Goal: Obtain resource: Obtain resource

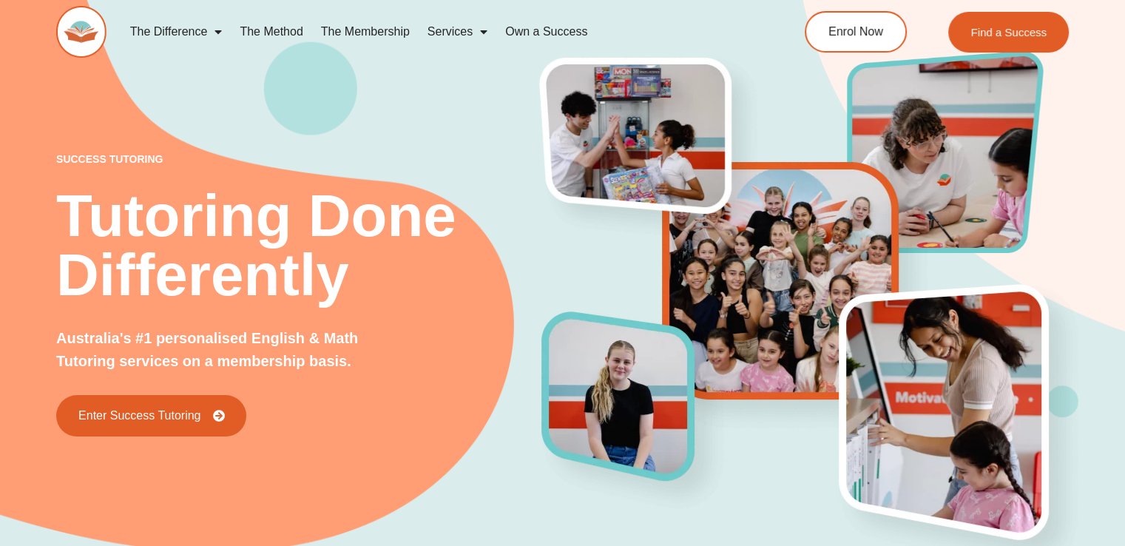
click at [87, 104] on div "success tutoring Tutoring Done Differently Australia's #1 personalised English …" at bounding box center [562, 270] width 1012 height 651
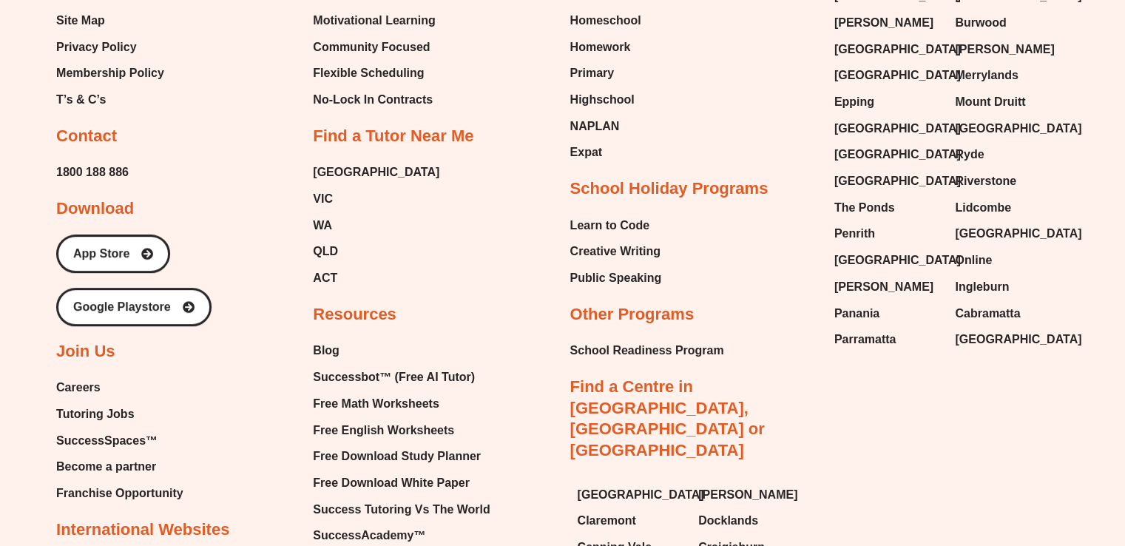
scroll to position [6241, 0]
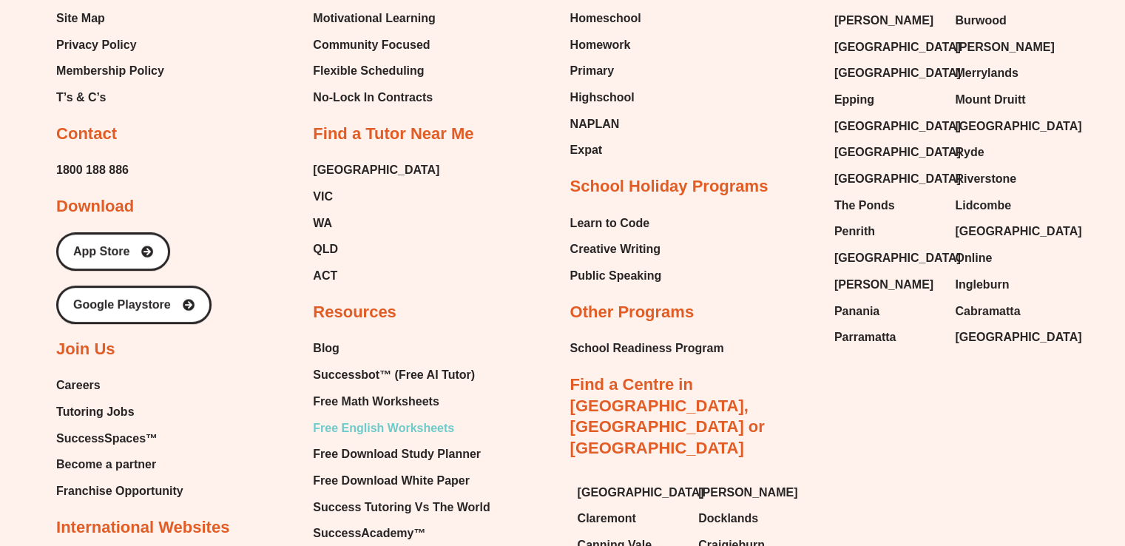
click at [385, 417] on span "Free English Worksheets" at bounding box center [383, 428] width 141 height 22
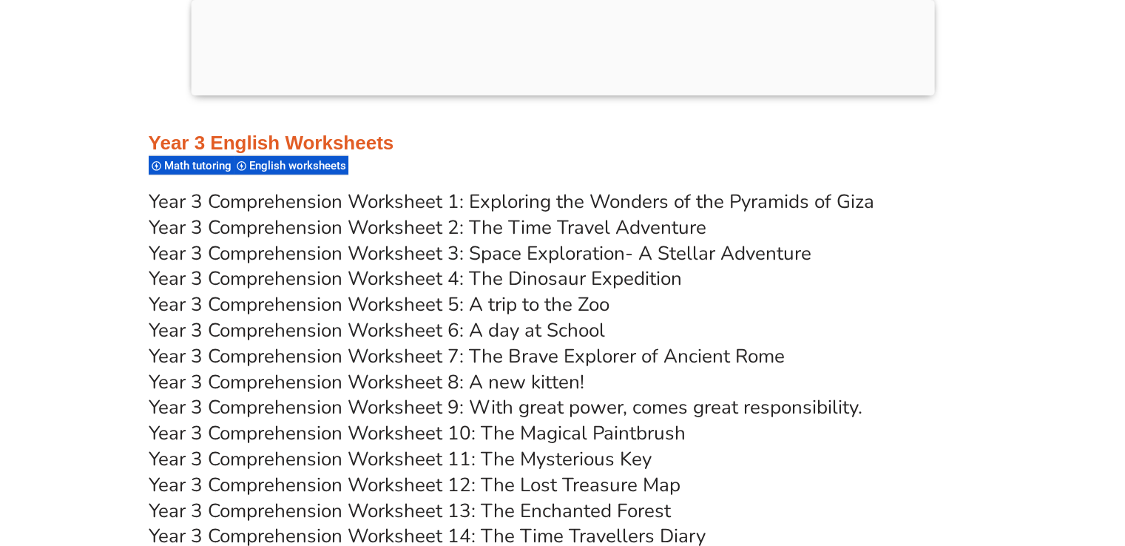
scroll to position [4703, 0]
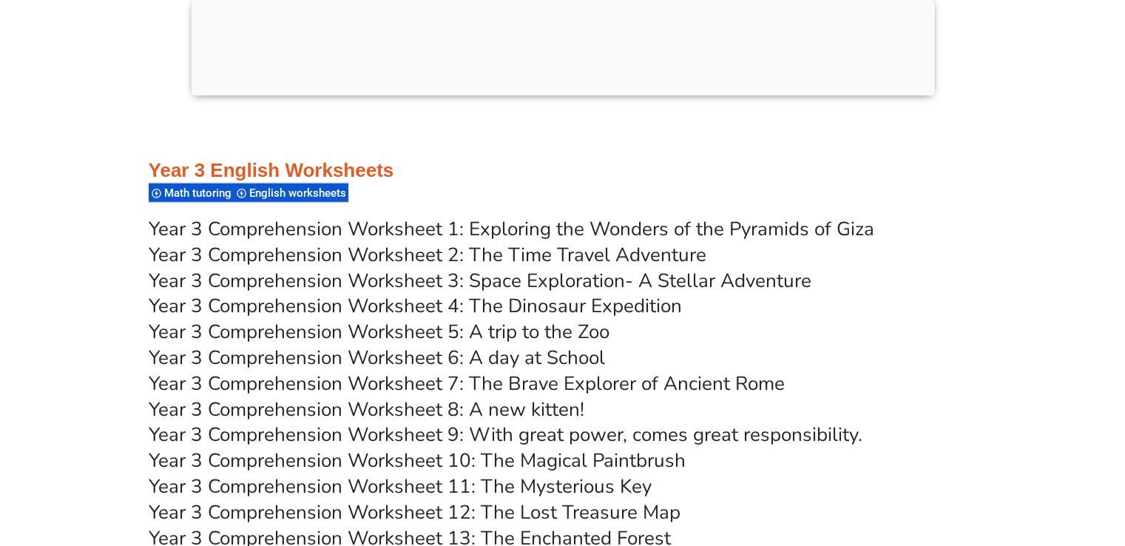
click at [524, 229] on link "Year 3 Comprehension Worksheet 1: Exploring the Wonders of the Pyramids of Giza" at bounding box center [511, 229] width 725 height 26
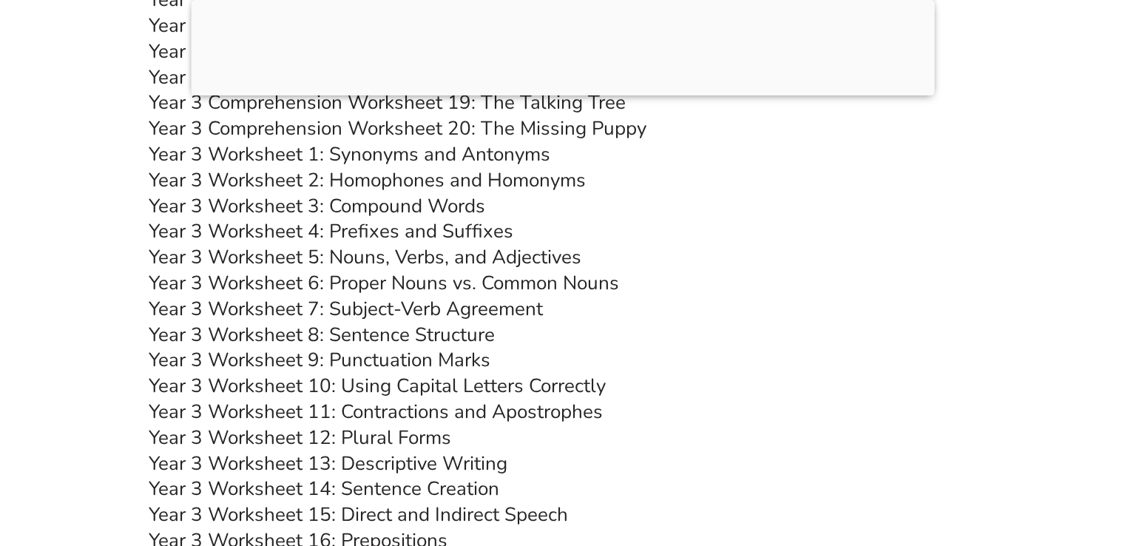
scroll to position [5295, 0]
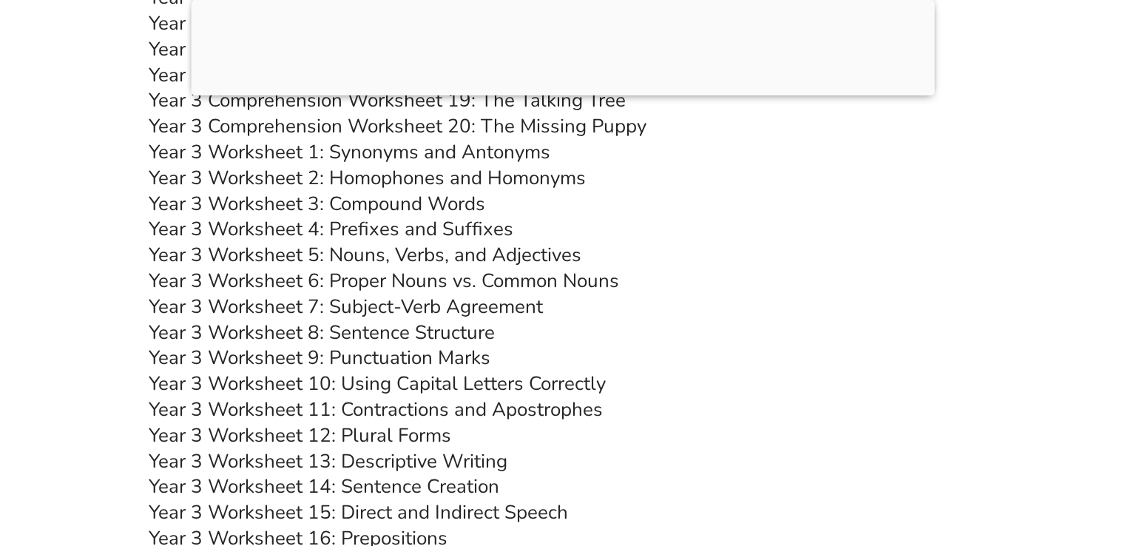
click at [513, 385] on link "Year 3 Worksheet 10: Using Capital Letters Correctly" at bounding box center [377, 383] width 457 height 26
click at [460, 331] on link "Year 3 Worksheet 8: Sentence Structure" at bounding box center [322, 332] width 346 height 26
